Goal: Transaction & Acquisition: Purchase product/service

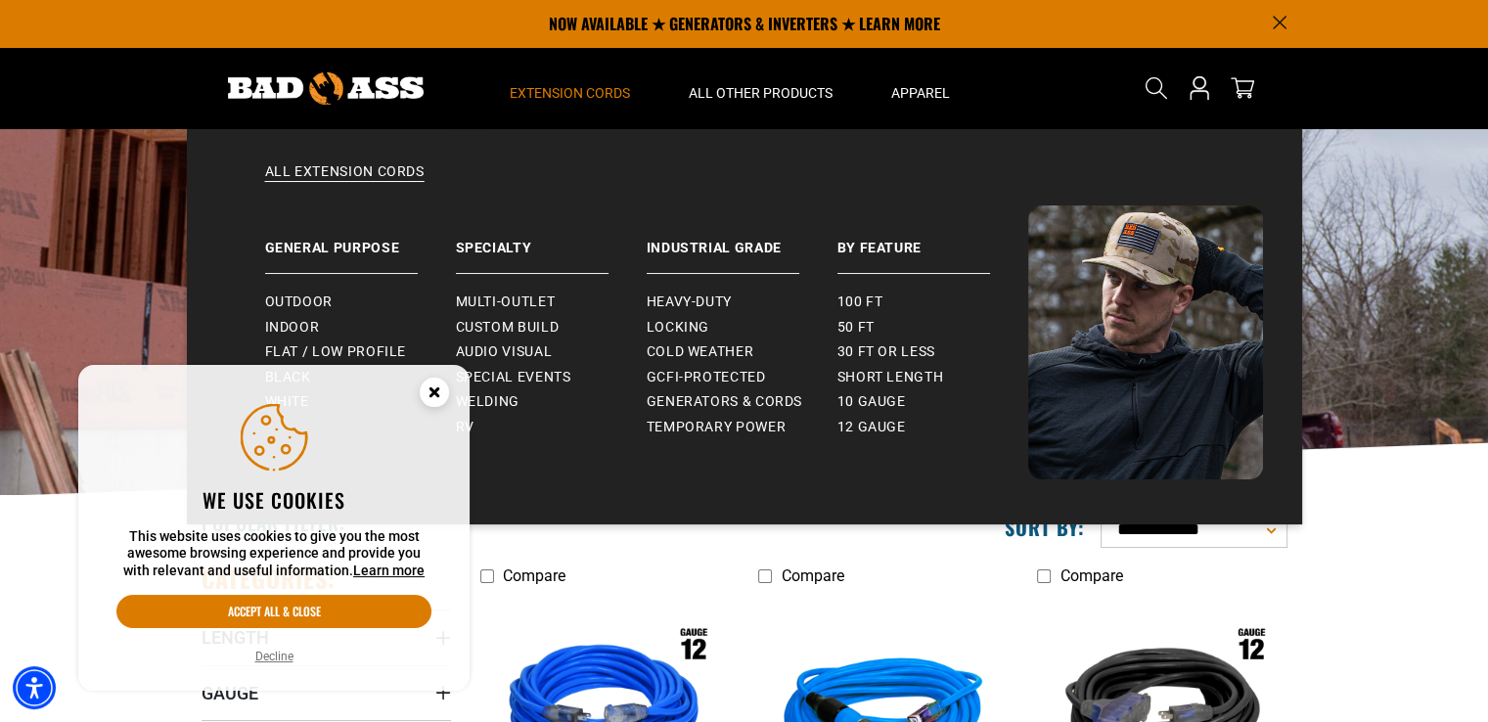
click at [567, 91] on span "Extension Cords" at bounding box center [570, 93] width 120 height 18
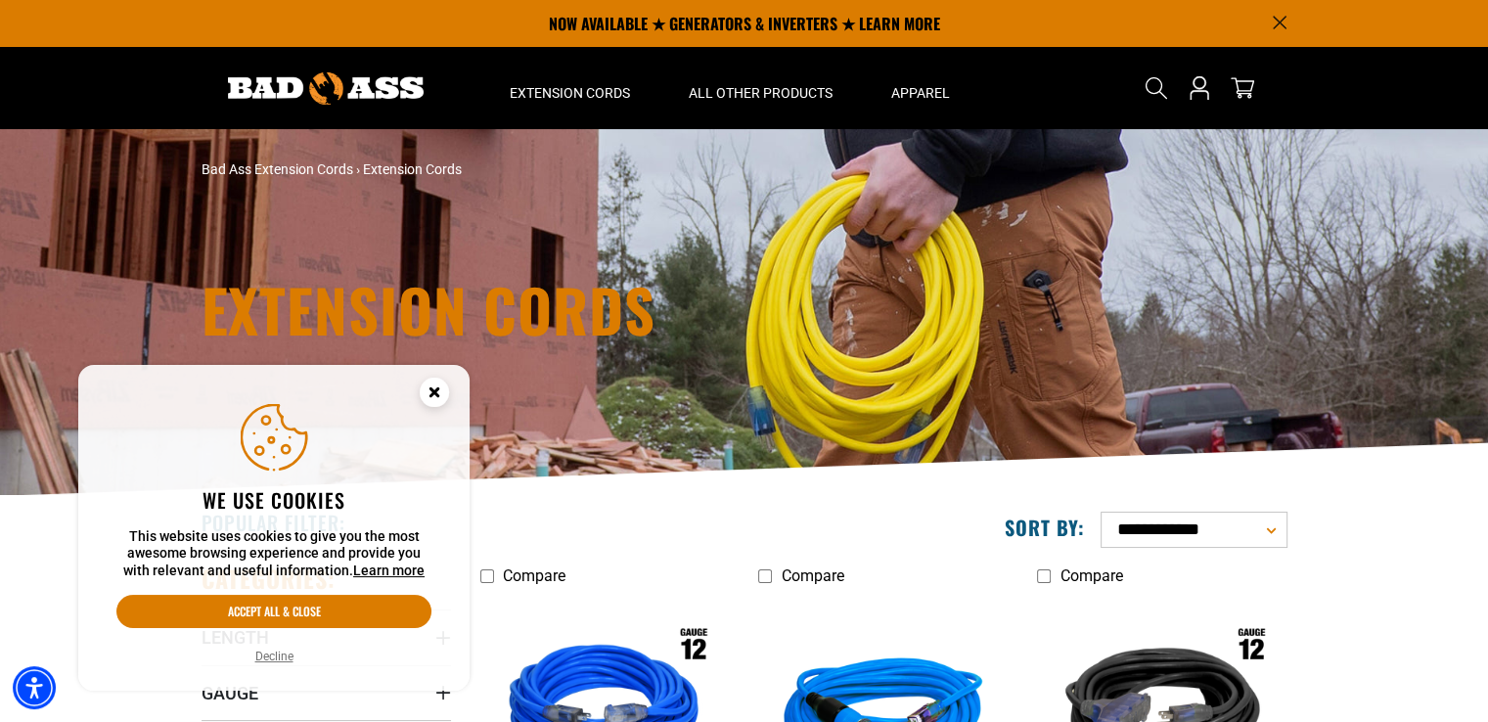
click at [428, 393] on circle "Close this option" at bounding box center [434, 392] width 29 height 29
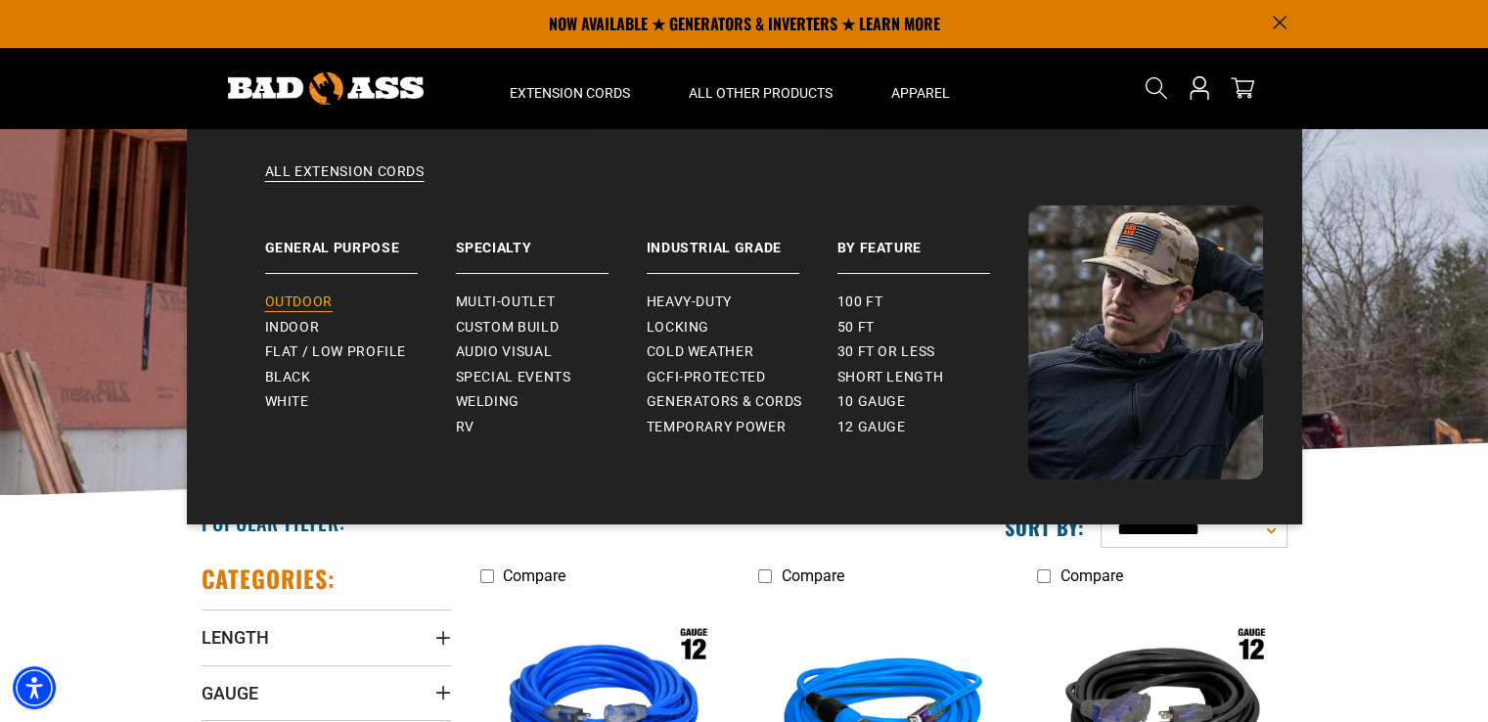
click at [388, 305] on link "Outdoor" at bounding box center [360, 302] width 191 height 25
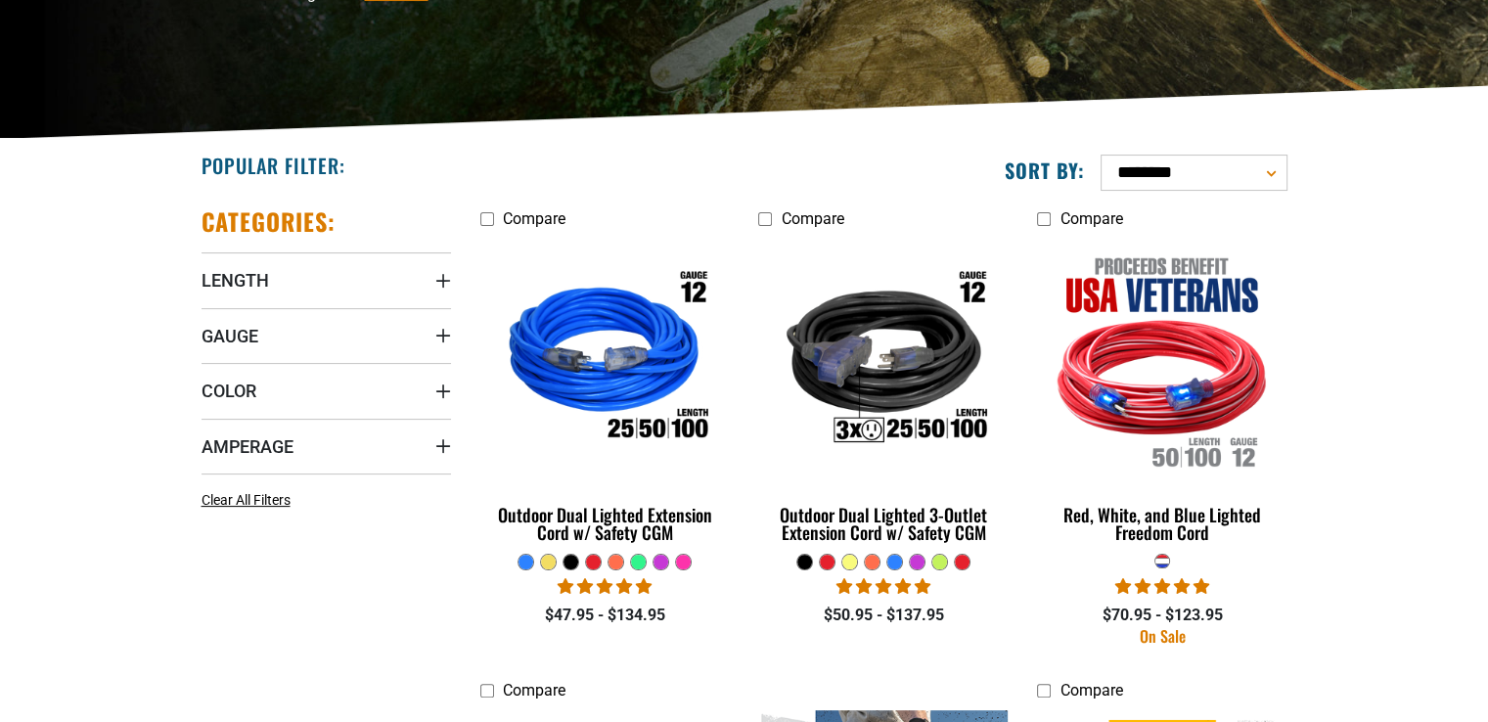
scroll to position [391, 0]
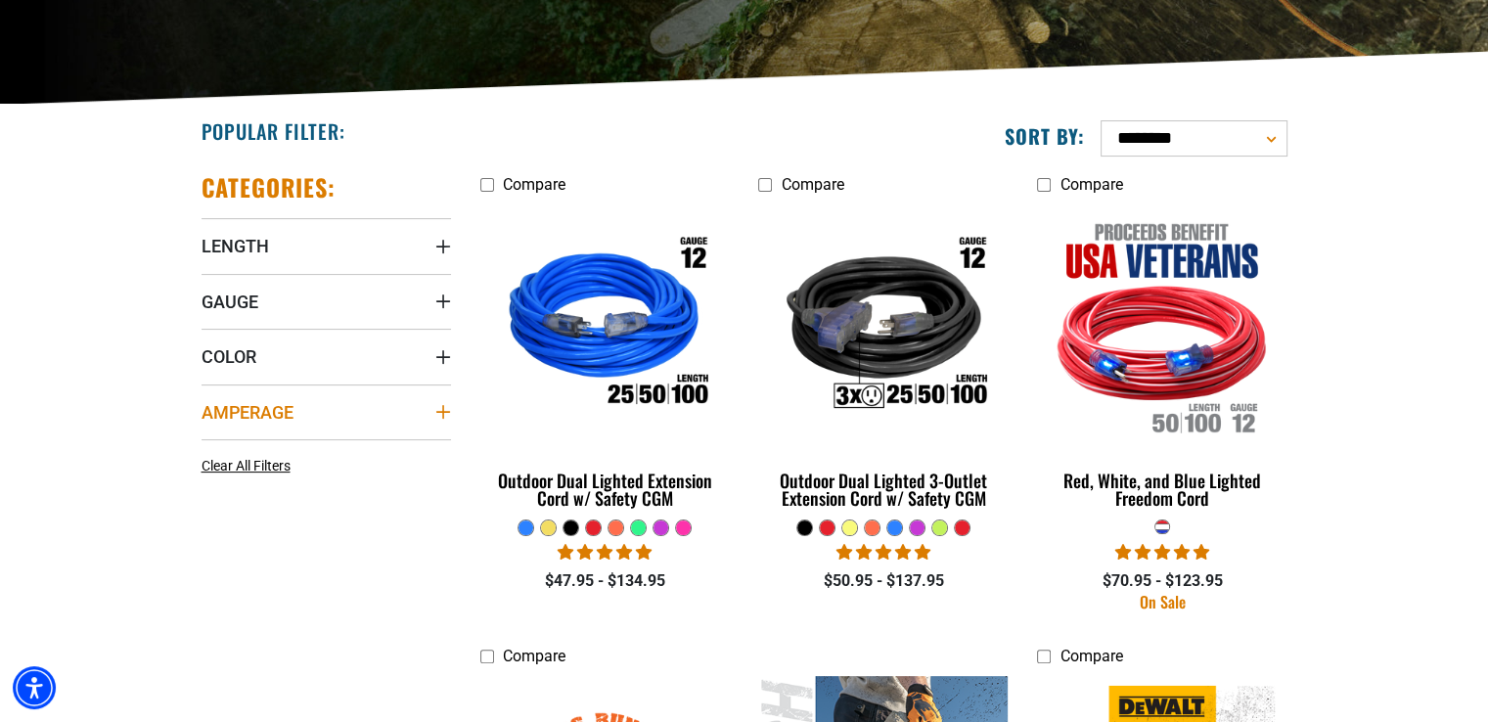
click at [297, 405] on summary "Amperage" at bounding box center [327, 412] width 250 height 55
click at [302, 303] on summary "Gauge" at bounding box center [327, 301] width 250 height 55
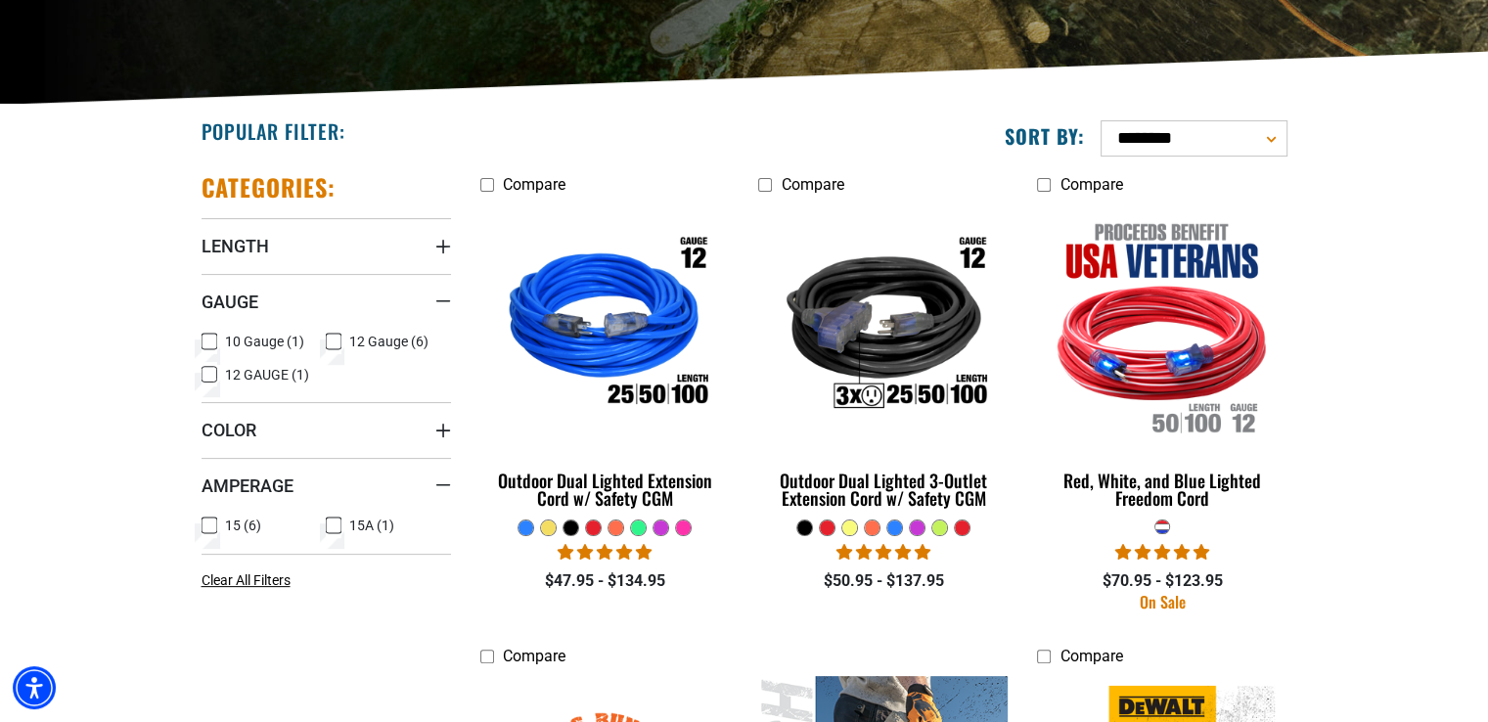
click at [251, 340] on span "10 Gauge (1)" at bounding box center [264, 342] width 79 height 14
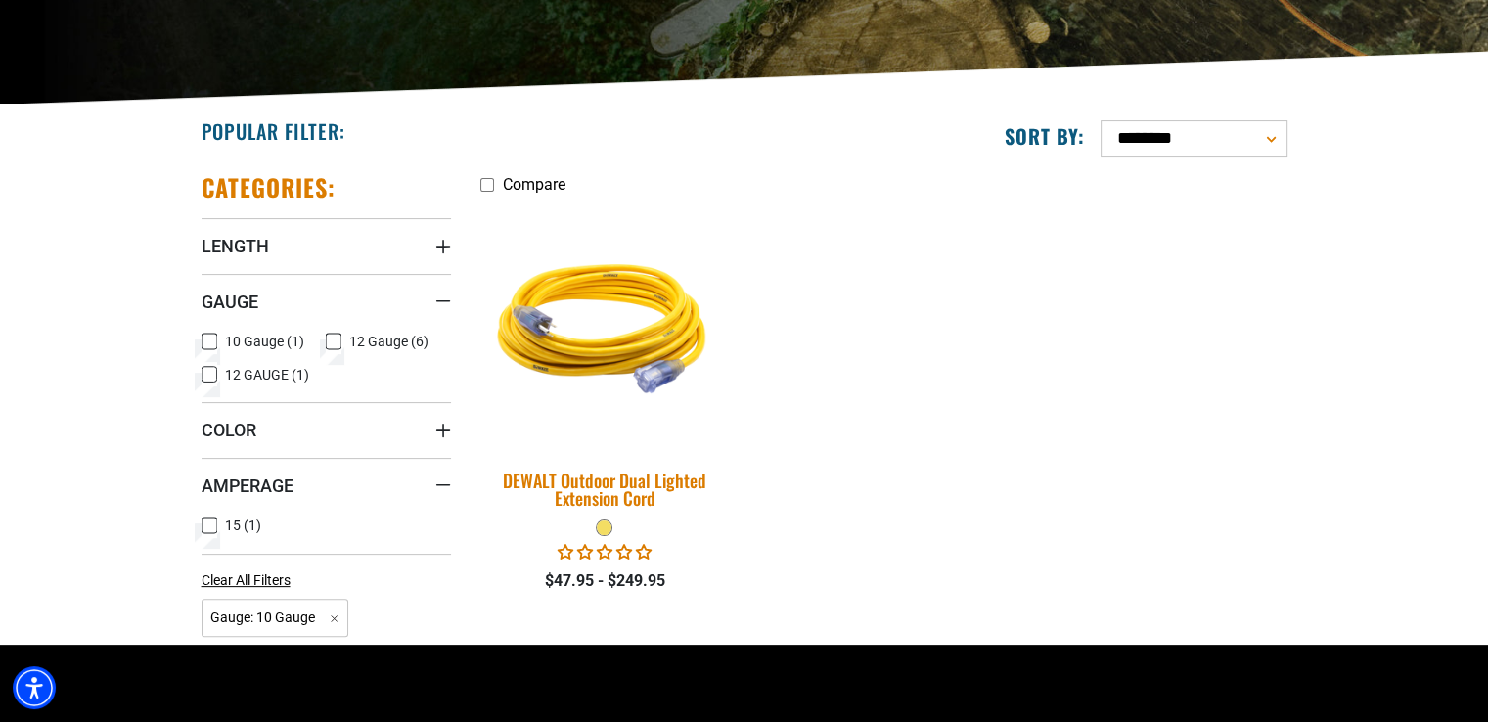
click at [619, 361] on img at bounding box center [605, 326] width 274 height 251
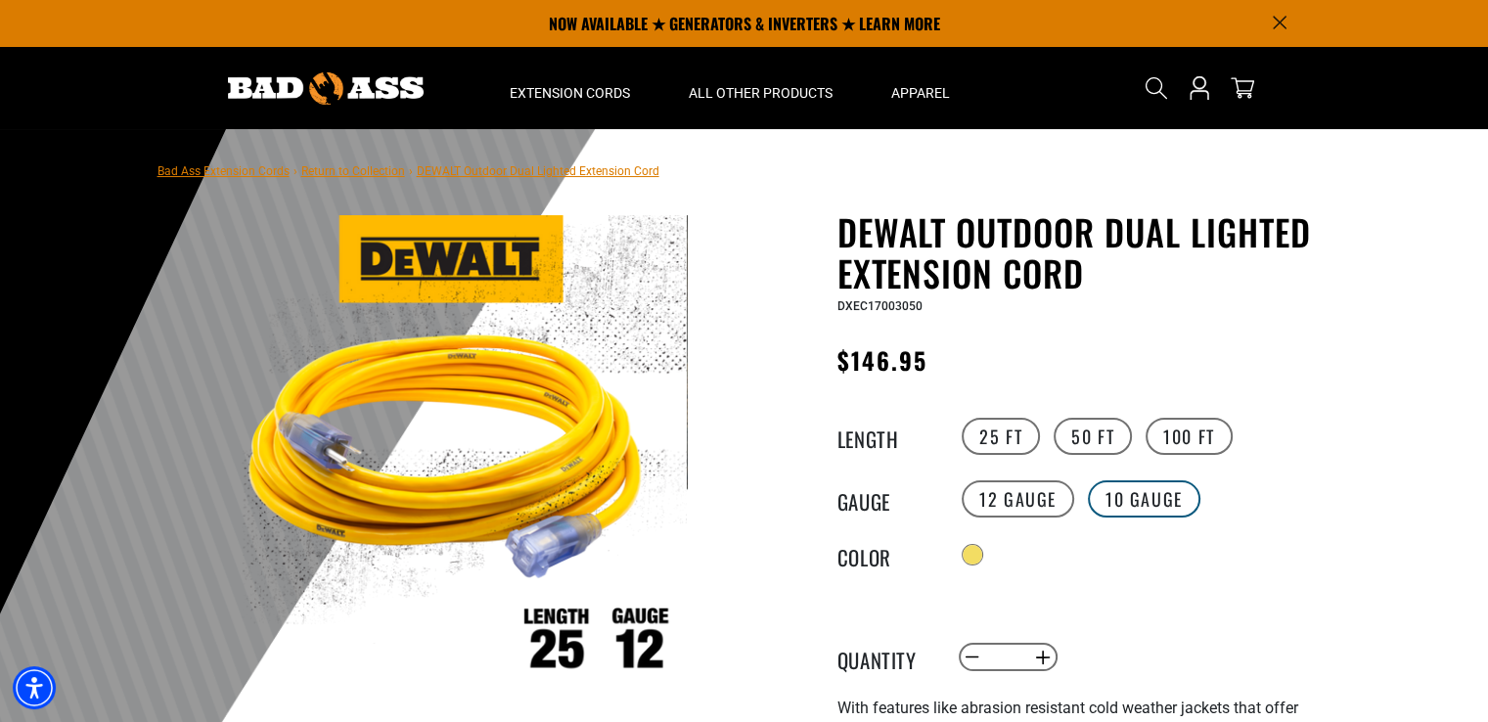
click at [1150, 495] on label "10 Gauge" at bounding box center [1144, 498] width 113 height 37
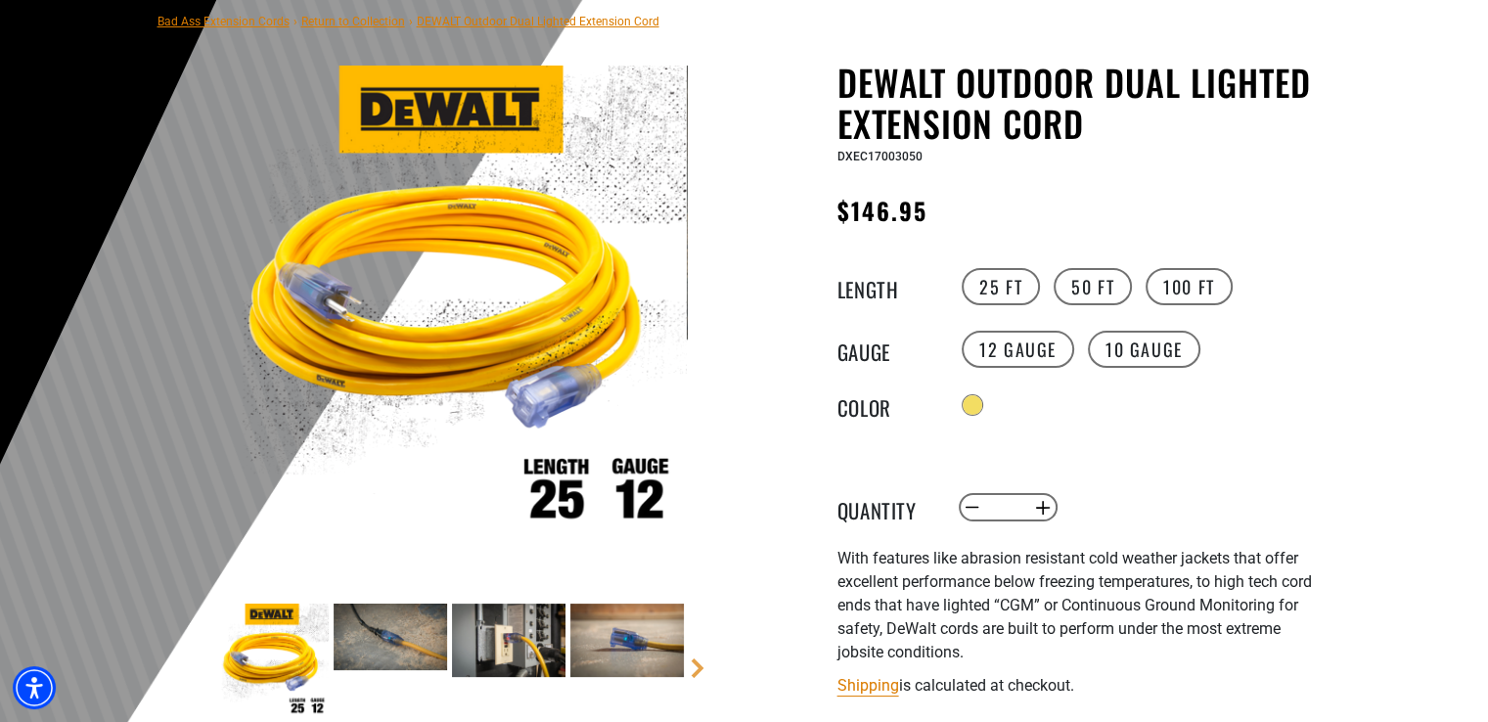
scroll to position [294, 0]
